Goal: Task Accomplishment & Management: Manage account settings

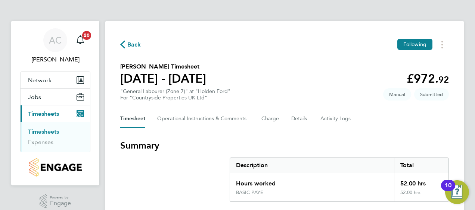
click at [355, 64] on section "Jermain Russell's Timesheet 18 - 24 Aug 2025 £972. 92 "General Labourer (Zone 7…" at bounding box center [284, 81] width 328 height 39
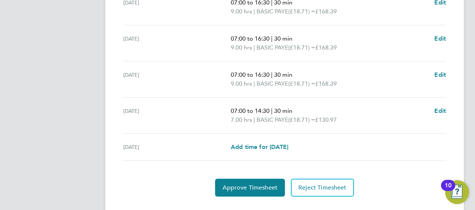
scroll to position [336, 0]
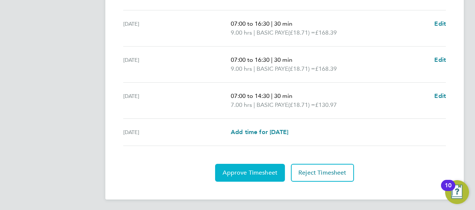
click at [263, 169] on span "Approve Timesheet" at bounding box center [249, 172] width 55 height 7
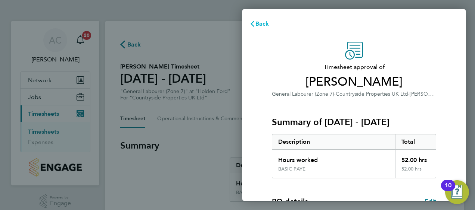
click at [263, 23] on span "Back" at bounding box center [262, 23] width 14 height 7
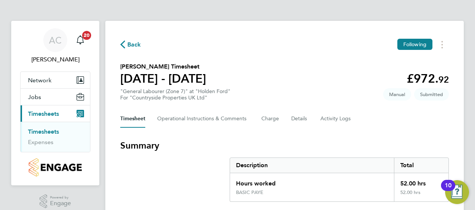
click at [40, 133] on link "Timesheets" at bounding box center [43, 131] width 31 height 7
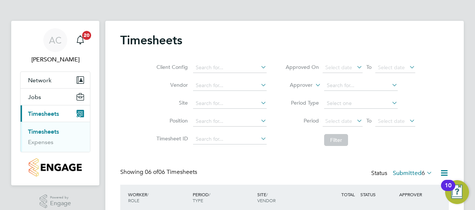
click at [439, 60] on div "Client Config Vendor Site Position Timesheet ID Approved On Select date To Sele…" at bounding box center [284, 102] width 328 height 95
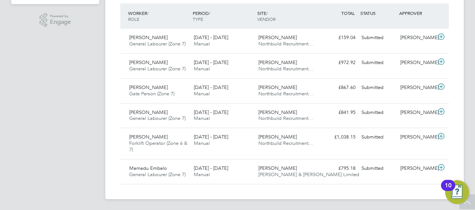
scroll to position [167, 0]
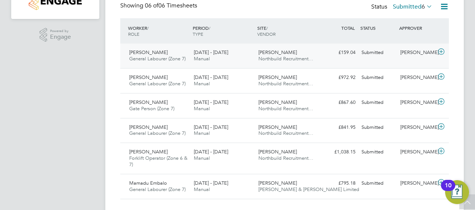
click at [155, 53] on div "Anthony Ike General Labourer (Zone 7) 18 - 24 Aug 2025" at bounding box center [158, 56] width 65 height 19
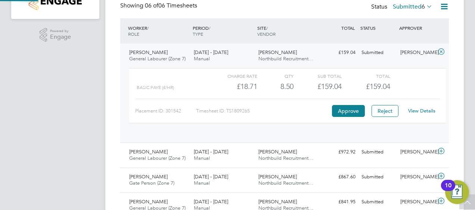
scroll to position [4, 4]
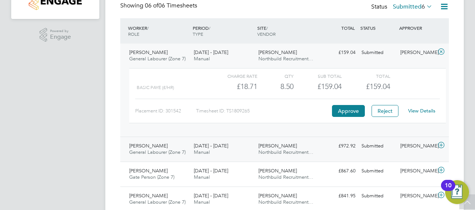
click at [159, 145] on span "Jermain Russell" at bounding box center [148, 146] width 38 height 6
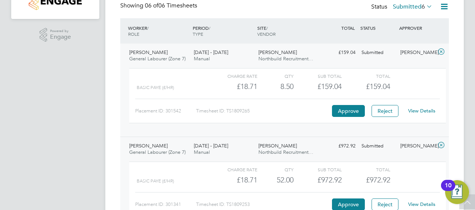
click at [467, 93] on div "AC Alex Carroll Notifications 20 Applications: Network Team Members Sites Jobs …" at bounding box center [237, 98] width 475 height 530
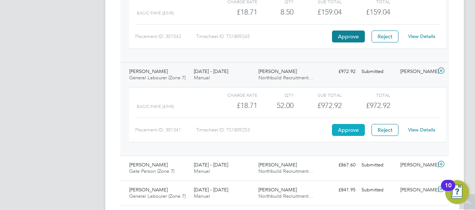
click at [352, 128] on button "Approve" at bounding box center [348, 130] width 33 height 12
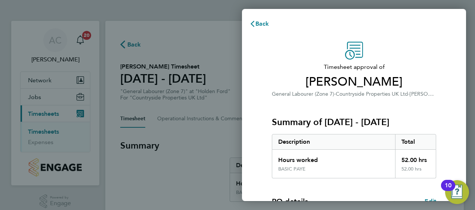
click at [435, 33] on div "Timesheet approval of [PERSON_NAME] General Labourer (Zone 7) · Countryside Pro…" at bounding box center [354, 180] width 224 height 294
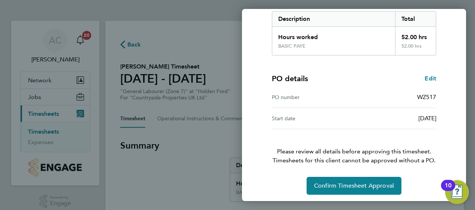
scroll to position [125, 0]
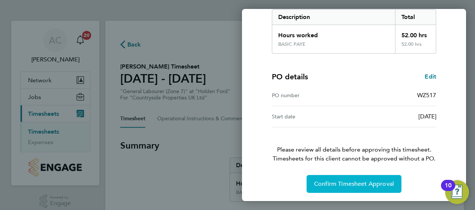
click at [353, 184] on span "Confirm Timesheet Approval" at bounding box center [354, 184] width 80 height 7
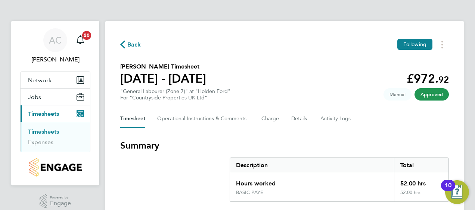
click at [45, 131] on link "Timesheets" at bounding box center [43, 131] width 31 height 7
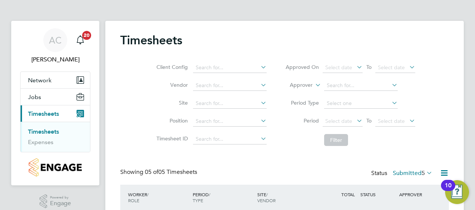
click at [435, 133] on div "Client Config Vendor Site Position Timesheet ID Approved On Select date To Sele…" at bounding box center [284, 102] width 328 height 95
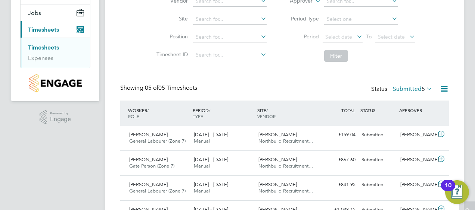
scroll to position [157, 0]
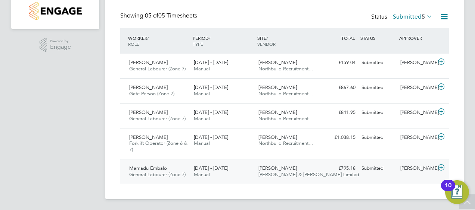
click at [167, 170] on div "Mamadu Embalo General Labourer (Zone 7) 18 - 24 Aug 2025" at bounding box center [158, 172] width 65 height 19
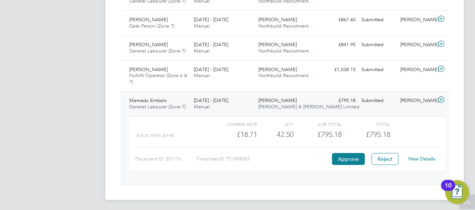
scroll to position [225, 0]
click at [347, 161] on button "Approve" at bounding box center [348, 159] width 33 height 12
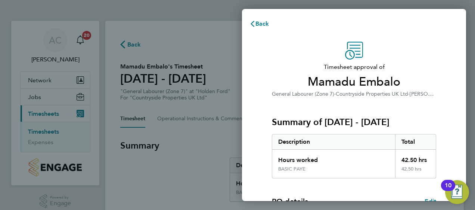
click at [277, 69] on span "Timesheet approval of" at bounding box center [354, 67] width 164 height 9
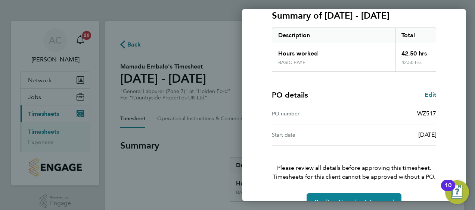
scroll to position [125, 0]
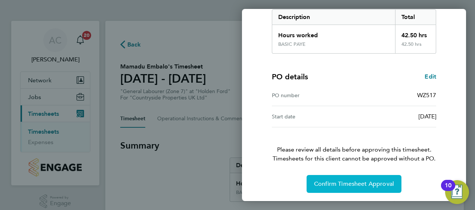
click at [334, 179] on button "Confirm Timesheet Approval" at bounding box center [353, 184] width 95 height 18
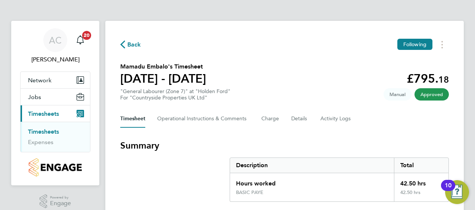
click at [219, 148] on h3 "Summary" at bounding box center [284, 146] width 328 height 12
click at [43, 132] on link "Timesheets" at bounding box center [43, 131] width 31 height 7
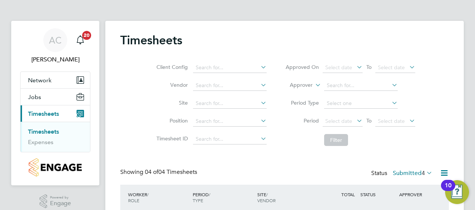
click at [287, 167] on div "Timesheets Client Config Vendor Site Position Timesheet ID Approved On Select d…" at bounding box center [284, 175] width 328 height 284
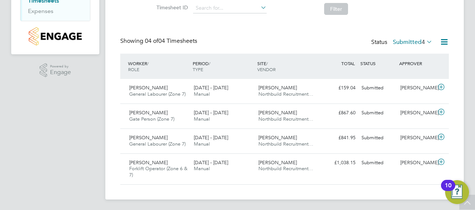
scroll to position [132, 0]
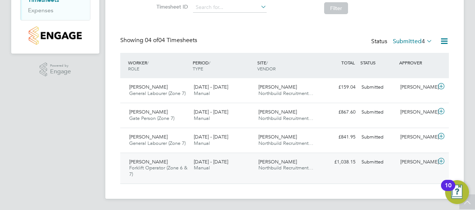
click at [154, 160] on span "[PERSON_NAME]" at bounding box center [148, 162] width 38 height 6
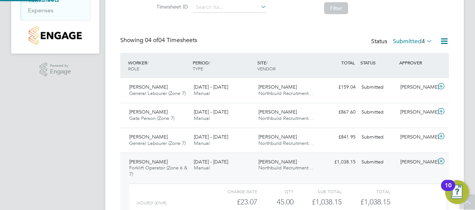
scroll to position [13, 73]
click at [53, 152] on app-navbar "AC Alex Carroll Notifications 20 Applications: Network Team Members Sites Jobs …" at bounding box center [55, 84] width 88 height 391
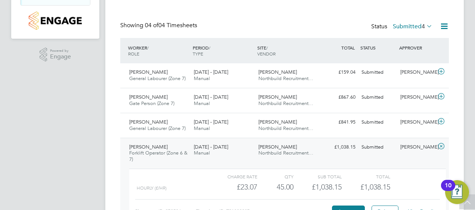
scroll to position [201, 0]
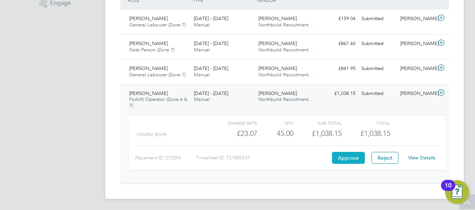
click at [340, 159] on button "Approve" at bounding box center [348, 158] width 33 height 12
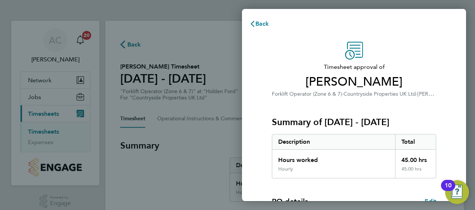
click at [257, 61] on div "Timesheet approval of Andrew Spencer Forklift Operator (Zone 6 & 7) · Countrysi…" at bounding box center [354, 180] width 224 height 294
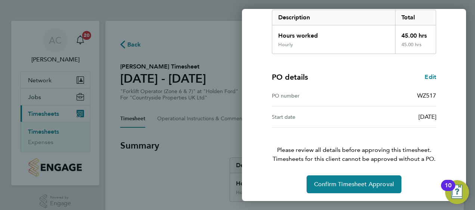
scroll to position [125, 0]
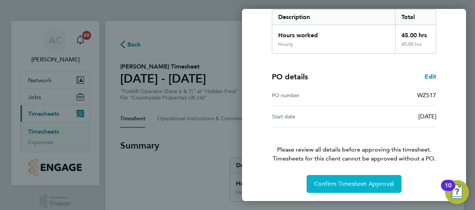
click at [331, 187] on span "Confirm Timesheet Approval" at bounding box center [354, 184] width 80 height 7
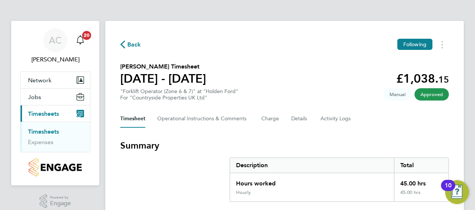
click at [45, 132] on link "Timesheets" at bounding box center [43, 131] width 31 height 7
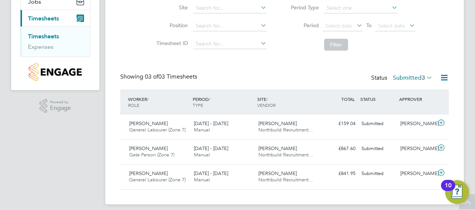
scroll to position [101, 0]
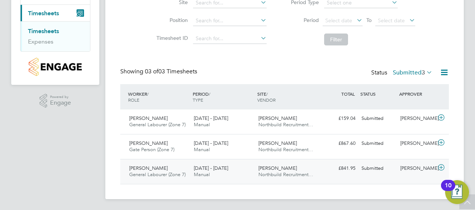
click at [151, 163] on div "Steven Charnley General Labourer (Zone 7) 18 - 24 Aug 2025" at bounding box center [158, 172] width 65 height 19
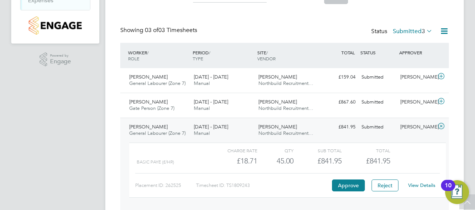
scroll to position [169, 0]
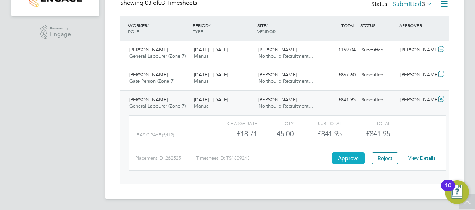
click at [344, 154] on button "Approve" at bounding box center [348, 159] width 33 height 12
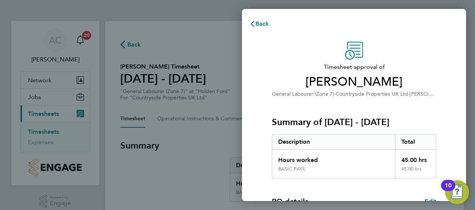
click at [344, 154] on div "Hours worked" at bounding box center [333, 158] width 123 height 16
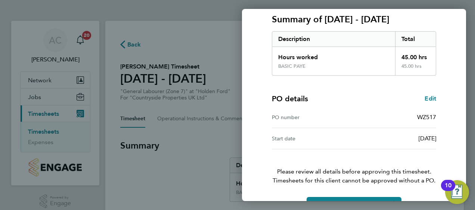
scroll to position [125, 0]
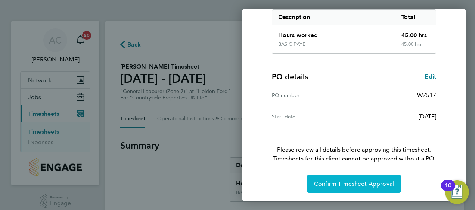
click at [368, 182] on span "Confirm Timesheet Approval" at bounding box center [354, 184] width 80 height 7
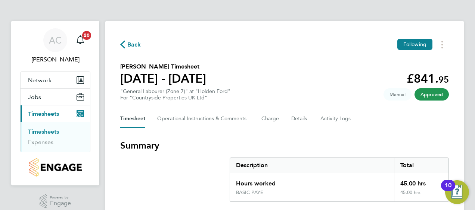
click at [44, 131] on link "Timesheets" at bounding box center [43, 131] width 31 height 7
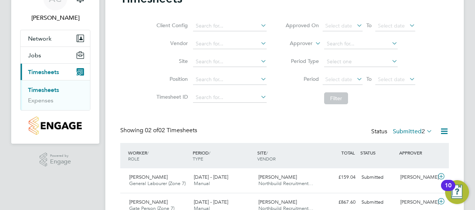
scroll to position [76, 0]
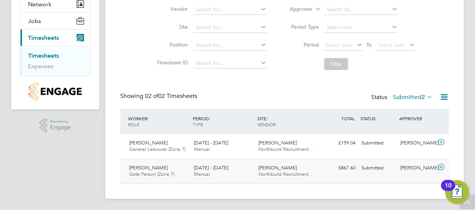
click at [151, 168] on span "[PERSON_NAME]" at bounding box center [148, 168] width 38 height 6
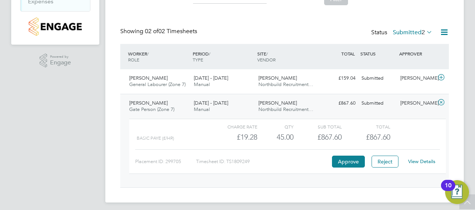
scroll to position [145, 0]
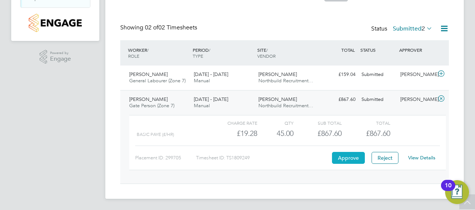
click at [351, 160] on button "Approve" at bounding box center [348, 158] width 33 height 12
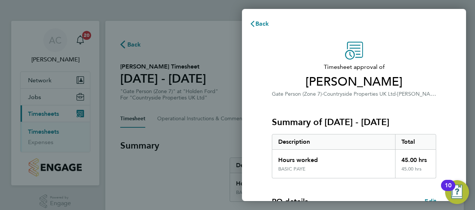
click at [281, 68] on span "Timesheet approval of" at bounding box center [354, 67] width 164 height 9
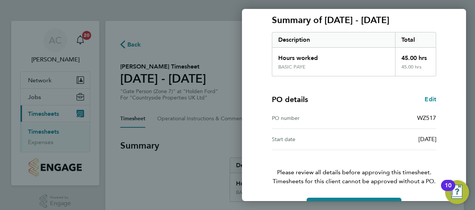
scroll to position [125, 0]
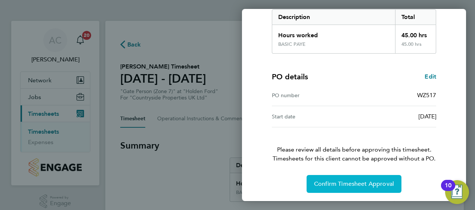
click at [337, 182] on span "Confirm Timesheet Approval" at bounding box center [354, 184] width 80 height 7
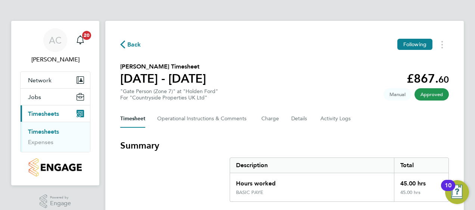
click at [309, 78] on section "[PERSON_NAME] Timesheet [DATE] - [DATE] £867. 60 "Gate Person (Zone 7)" at "Hol…" at bounding box center [284, 81] width 328 height 39
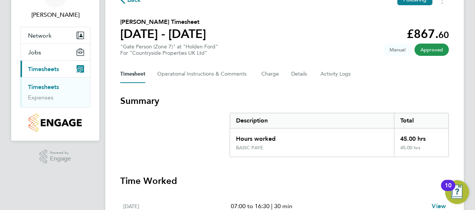
scroll to position [30, 0]
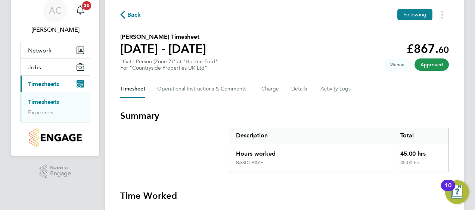
click at [42, 101] on link "Timesheets" at bounding box center [43, 101] width 31 height 7
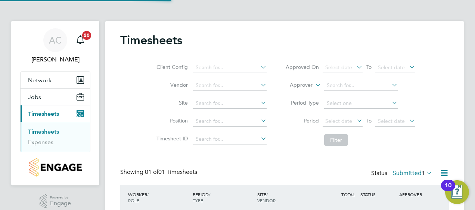
scroll to position [19, 65]
click at [276, 172] on div "Showing 01 of 01 Timesheets Status Submitted 1" at bounding box center [284, 177] width 328 height 16
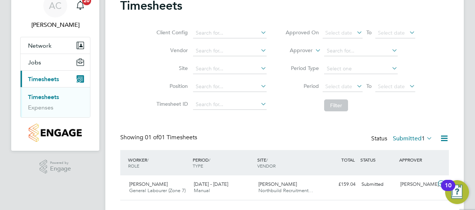
scroll to position [51, 0]
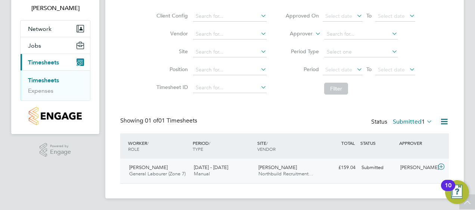
click at [145, 168] on span "[PERSON_NAME]" at bounding box center [148, 168] width 38 height 6
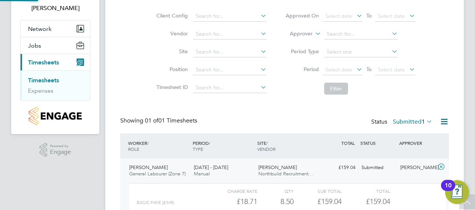
scroll to position [13, 73]
click at [252, 101] on div "Timesheets Client Config Vendor Site Position Timesheet ID Approved On Select d…" at bounding box center [284, 116] width 328 height 271
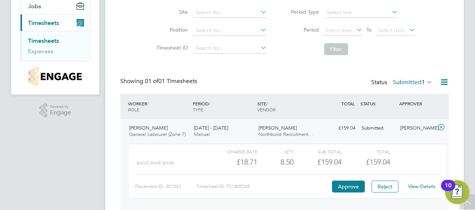
scroll to position [120, 0]
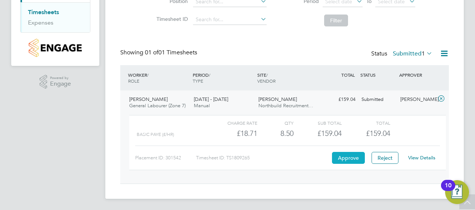
click at [350, 158] on button "Approve" at bounding box center [348, 158] width 33 height 12
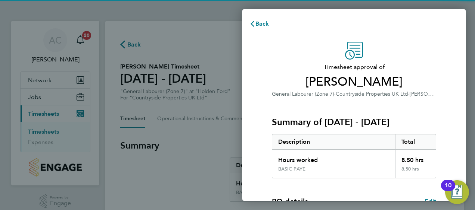
click at [278, 50] on div "Timesheet approval of Anthony Ike General Labourer (Zone 7) · Countryside Prope…" at bounding box center [354, 70] width 164 height 57
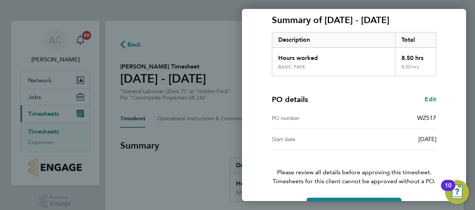
scroll to position [125, 0]
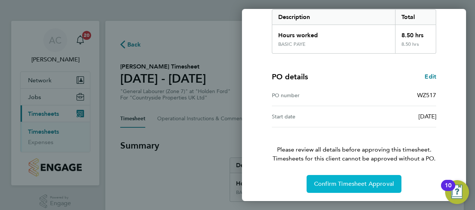
click at [345, 181] on span "Confirm Timesheet Approval" at bounding box center [354, 184] width 80 height 7
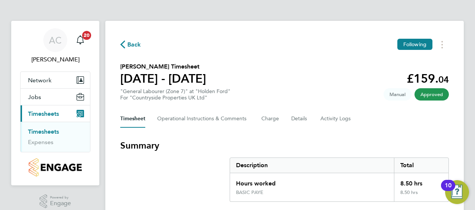
click at [306, 63] on section "Anthony Ike's Timesheet 18 - 24 Aug 2025 £159. 04 "General Labourer (Zone 7)" a…" at bounding box center [284, 81] width 328 height 39
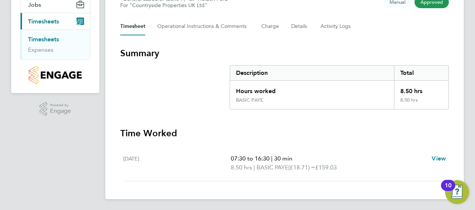
scroll to position [93, 0]
